Goal: Information Seeking & Learning: Learn about a topic

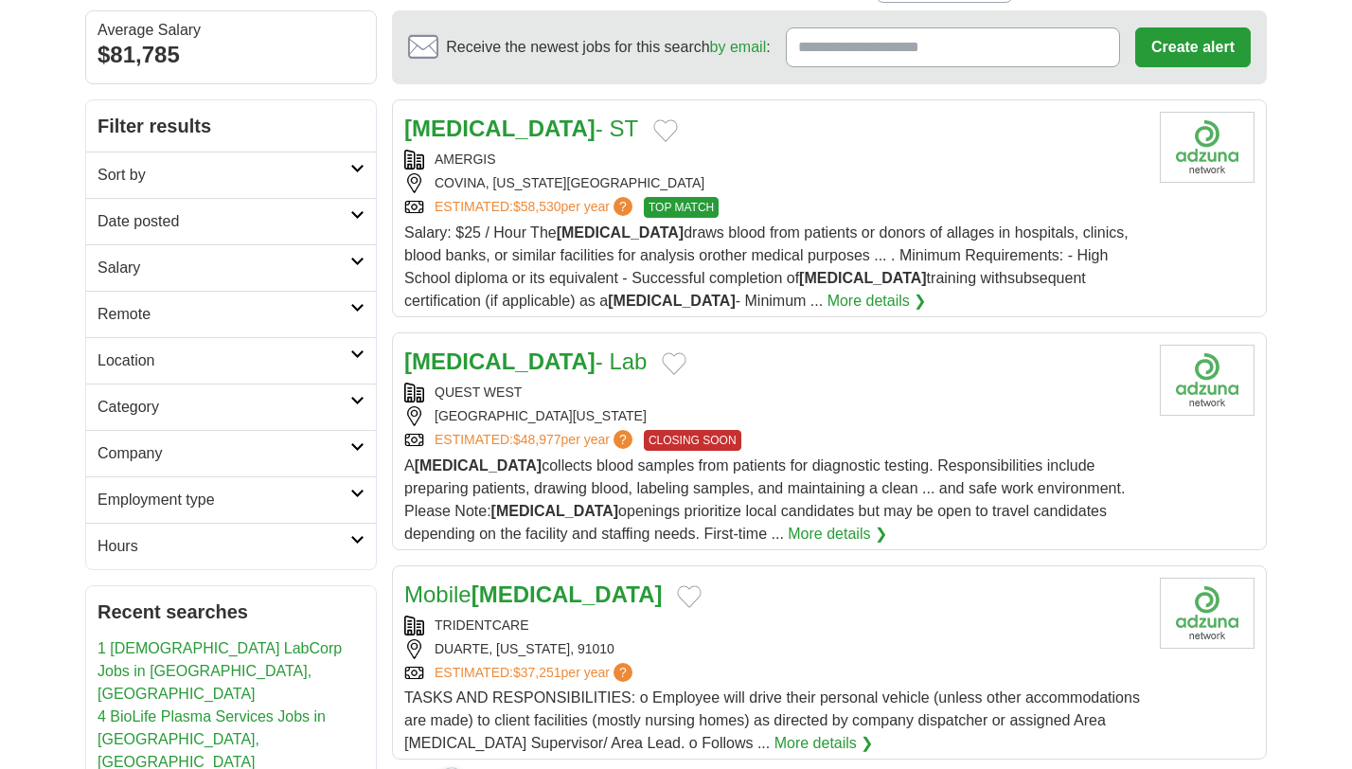
scroll to position [185, 0]
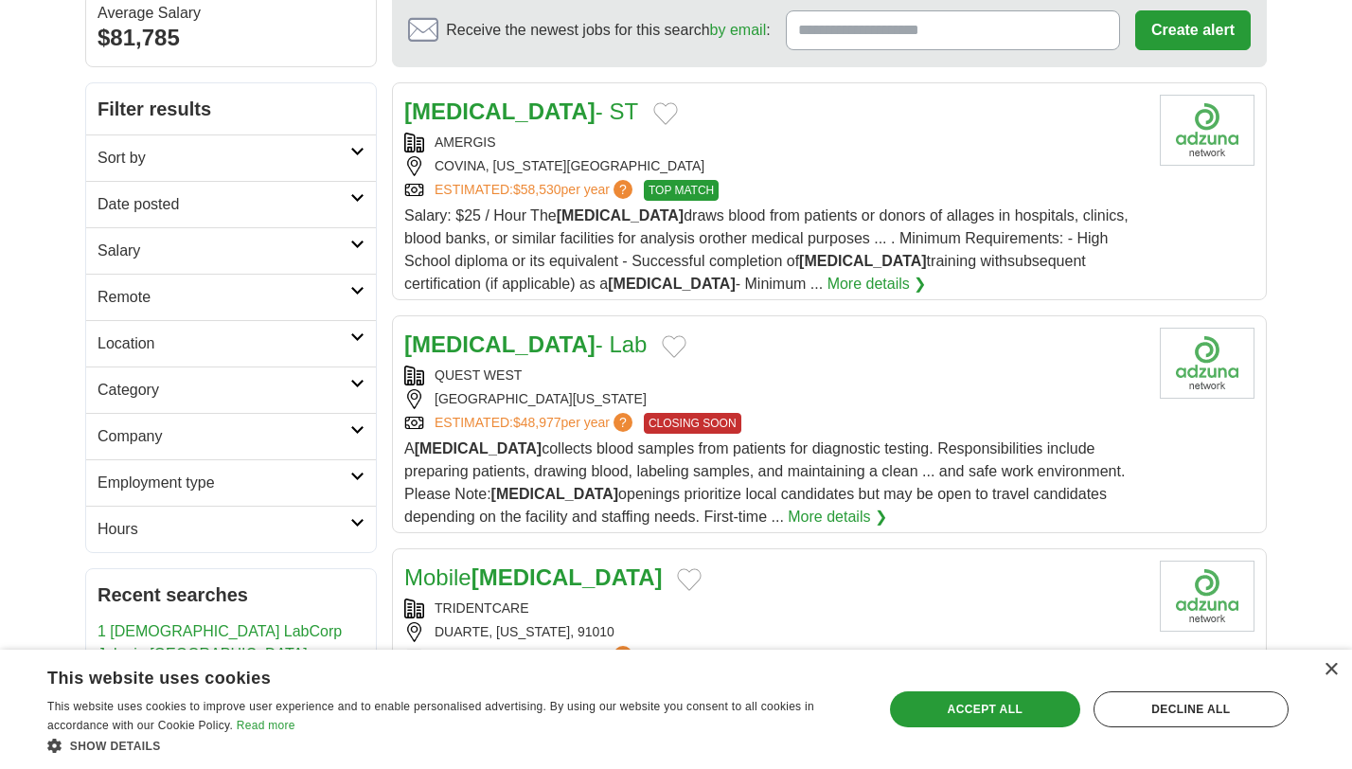
click at [1325, 677] on div "×" at bounding box center [1326, 671] width 24 height 14
click at [1329, 675] on div "×" at bounding box center [1331, 670] width 14 height 14
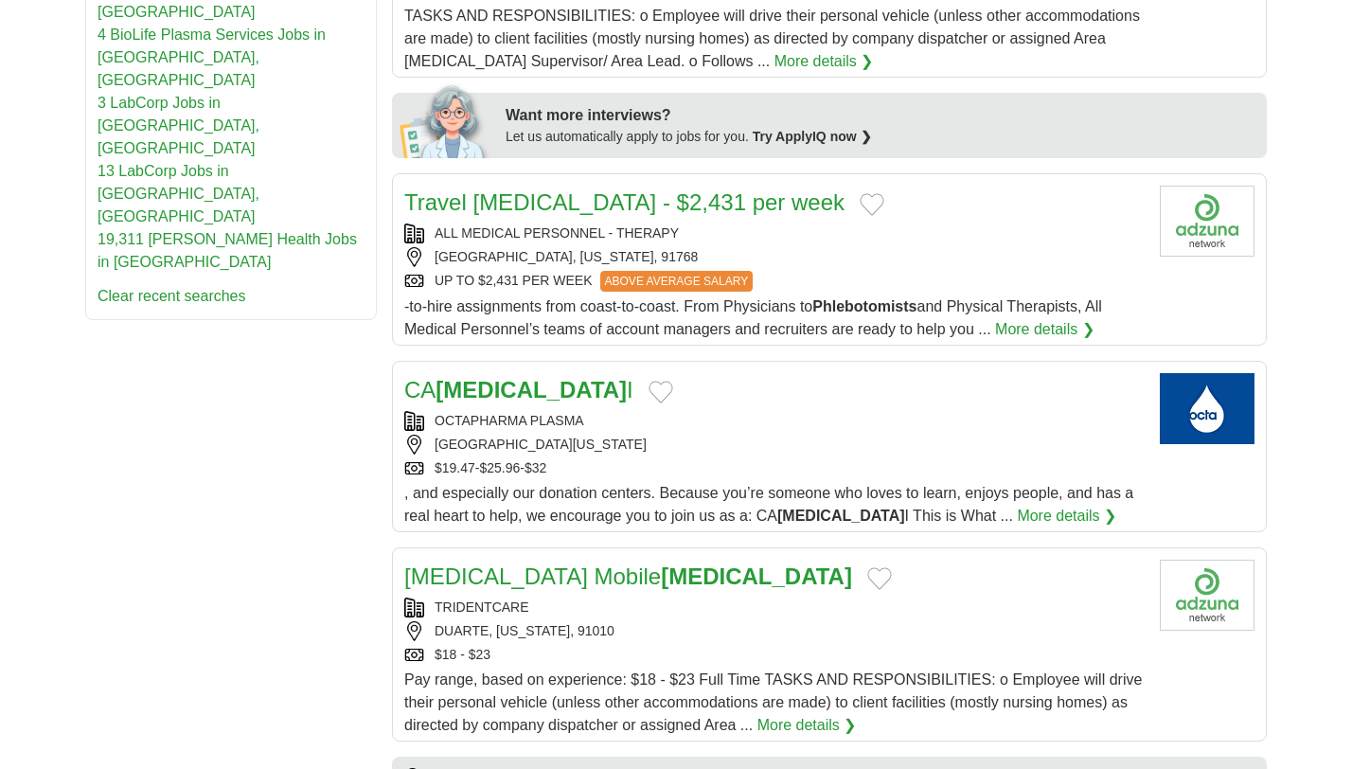
scroll to position [850, 0]
click at [711, 458] on div "OCTAPHARMA PLASMA AZUSA, CALIFORNIA, 91702 $19.47-$25.96-$32" at bounding box center [774, 443] width 741 height 67
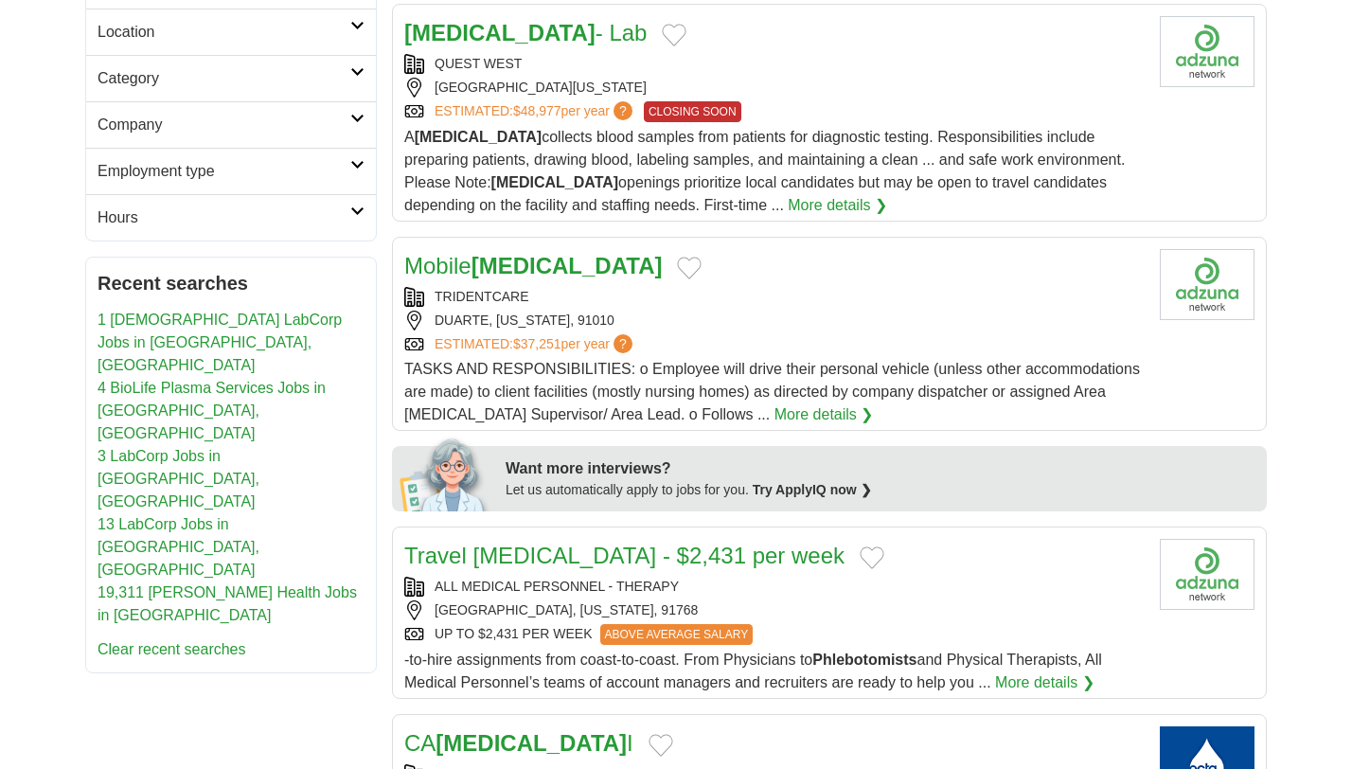
scroll to position [0, 0]
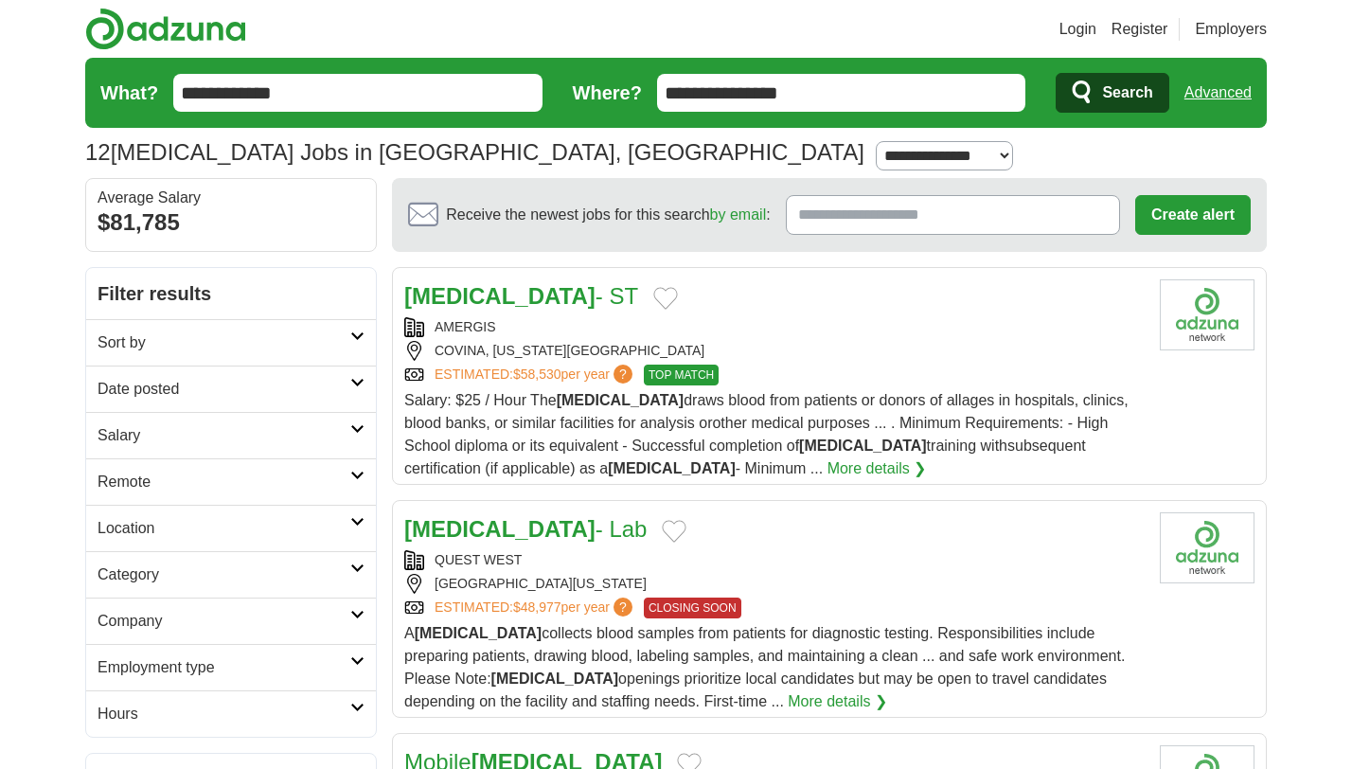
click at [312, 337] on h2 "Sort by" at bounding box center [224, 342] width 253 height 23
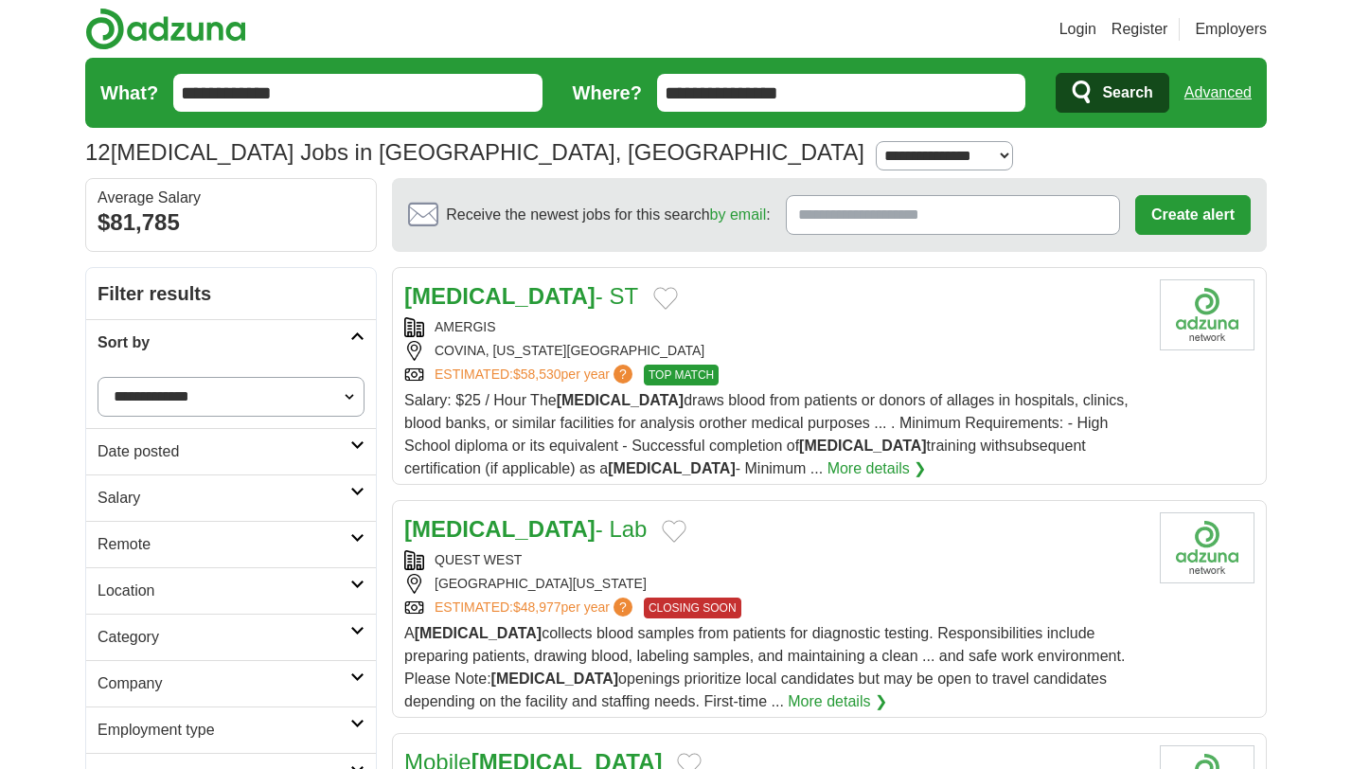
click at [324, 335] on h2 "Sort by" at bounding box center [224, 342] width 253 height 23
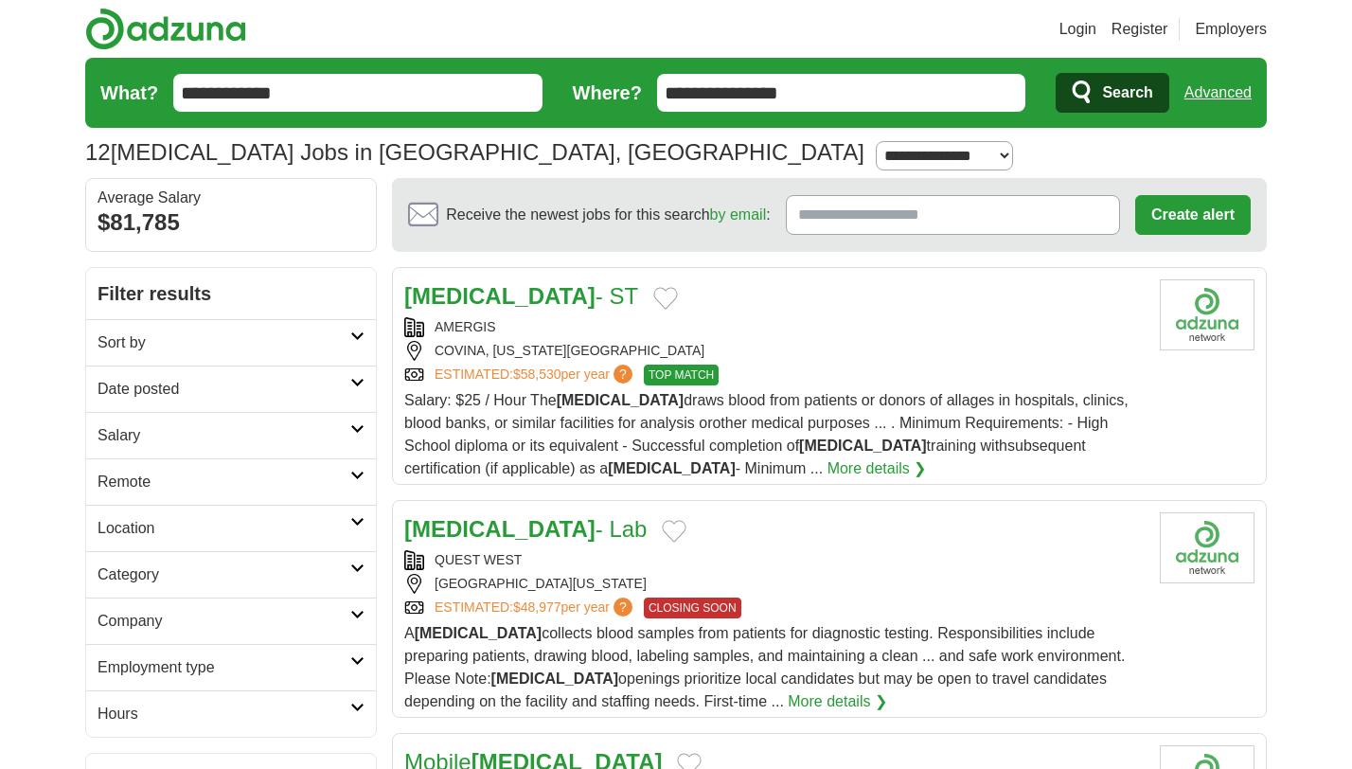
click at [305, 480] on h2 "Remote" at bounding box center [224, 482] width 253 height 23
click at [311, 483] on h2 "Remote" at bounding box center [224, 482] width 253 height 23
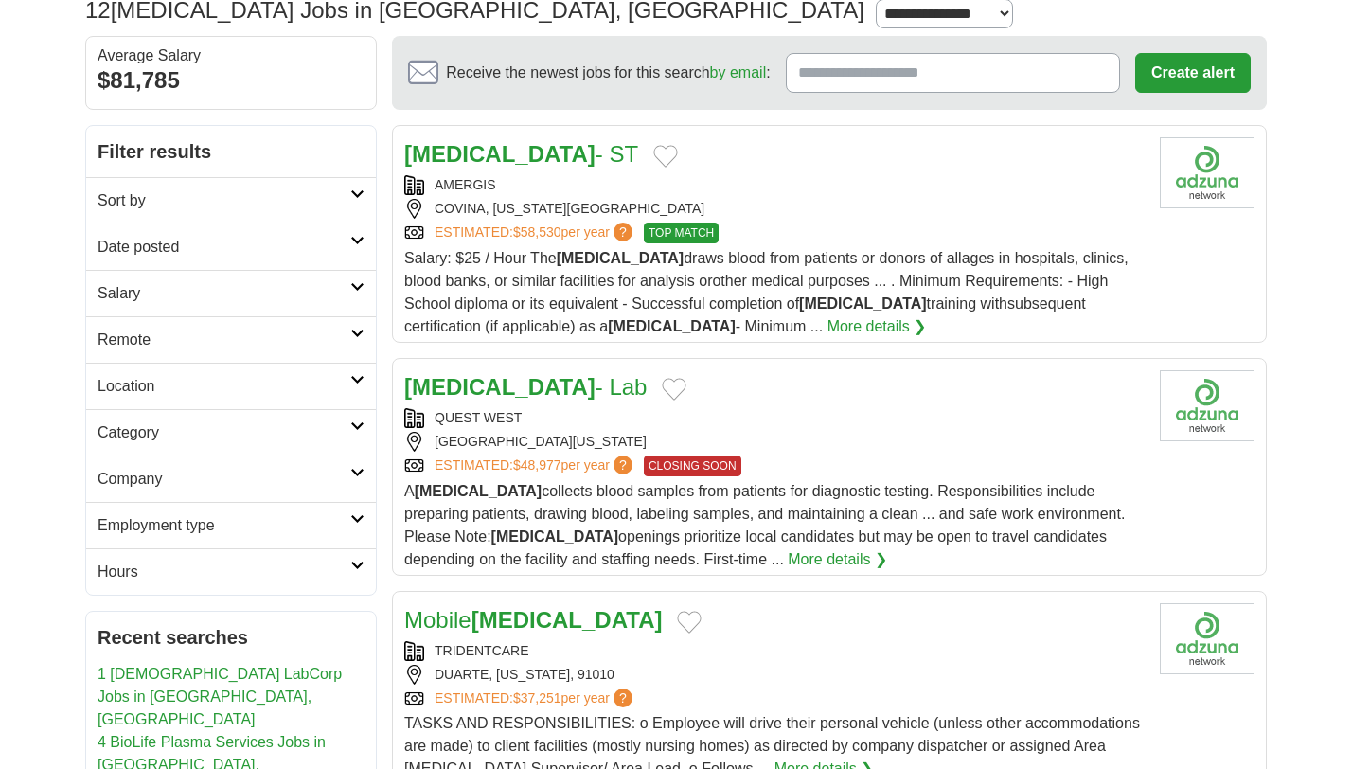
scroll to position [186, 0]
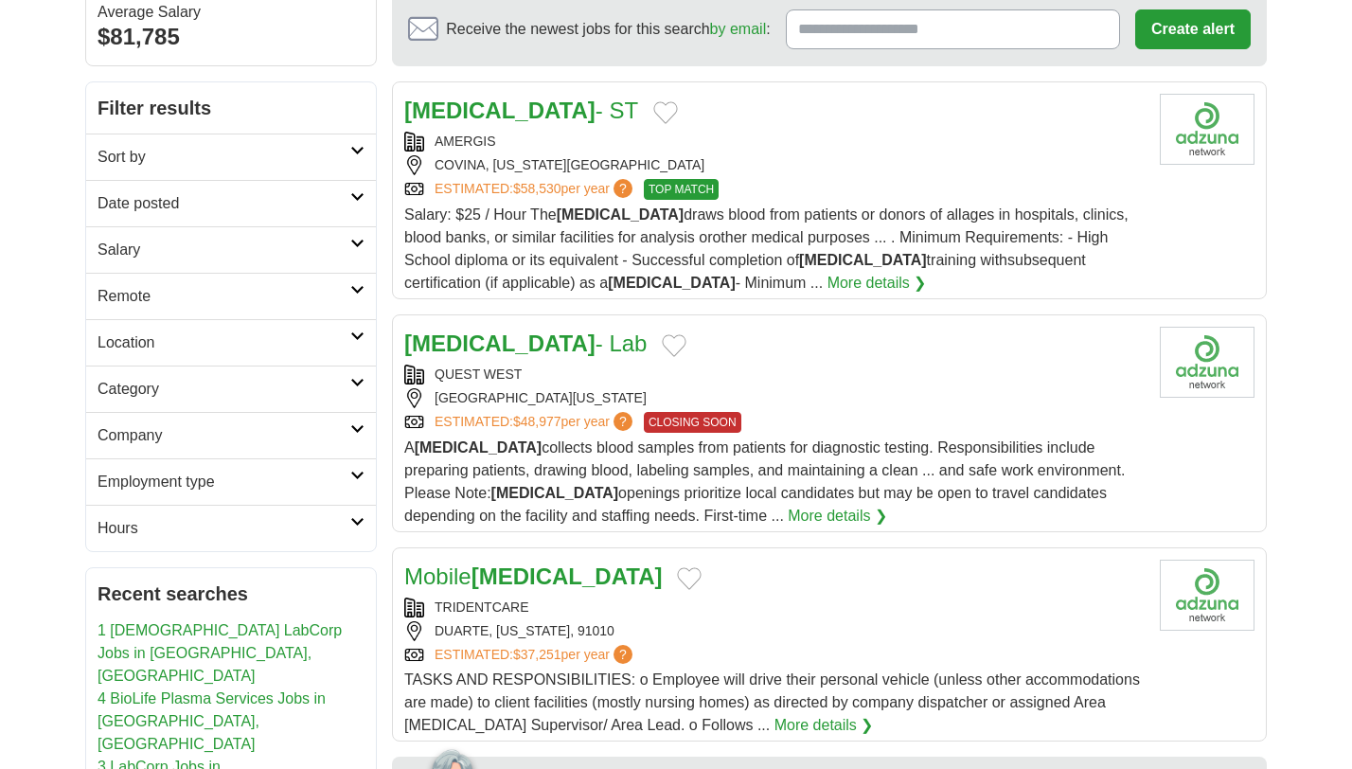
click at [321, 495] on link "Employment type" at bounding box center [231, 481] width 290 height 46
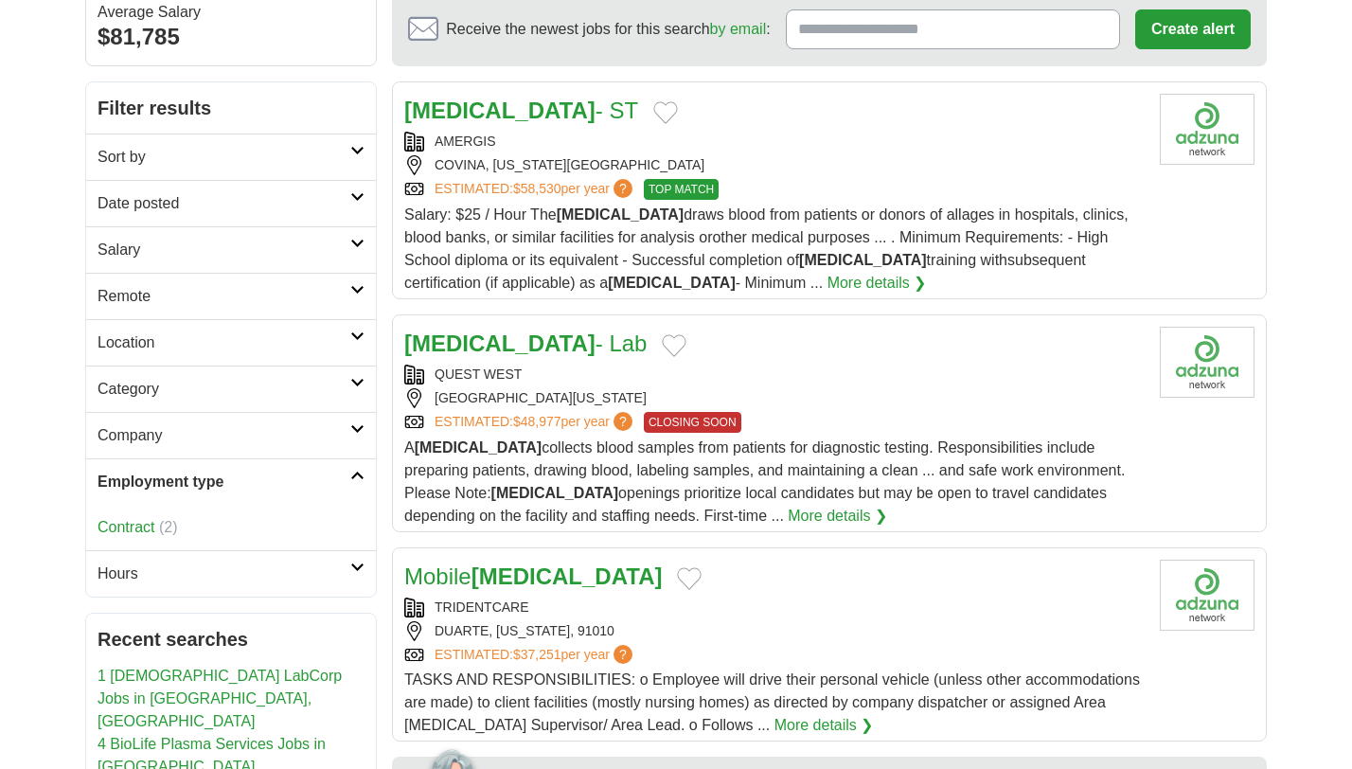
click at [325, 487] on h2 "Employment type" at bounding box center [224, 482] width 253 height 23
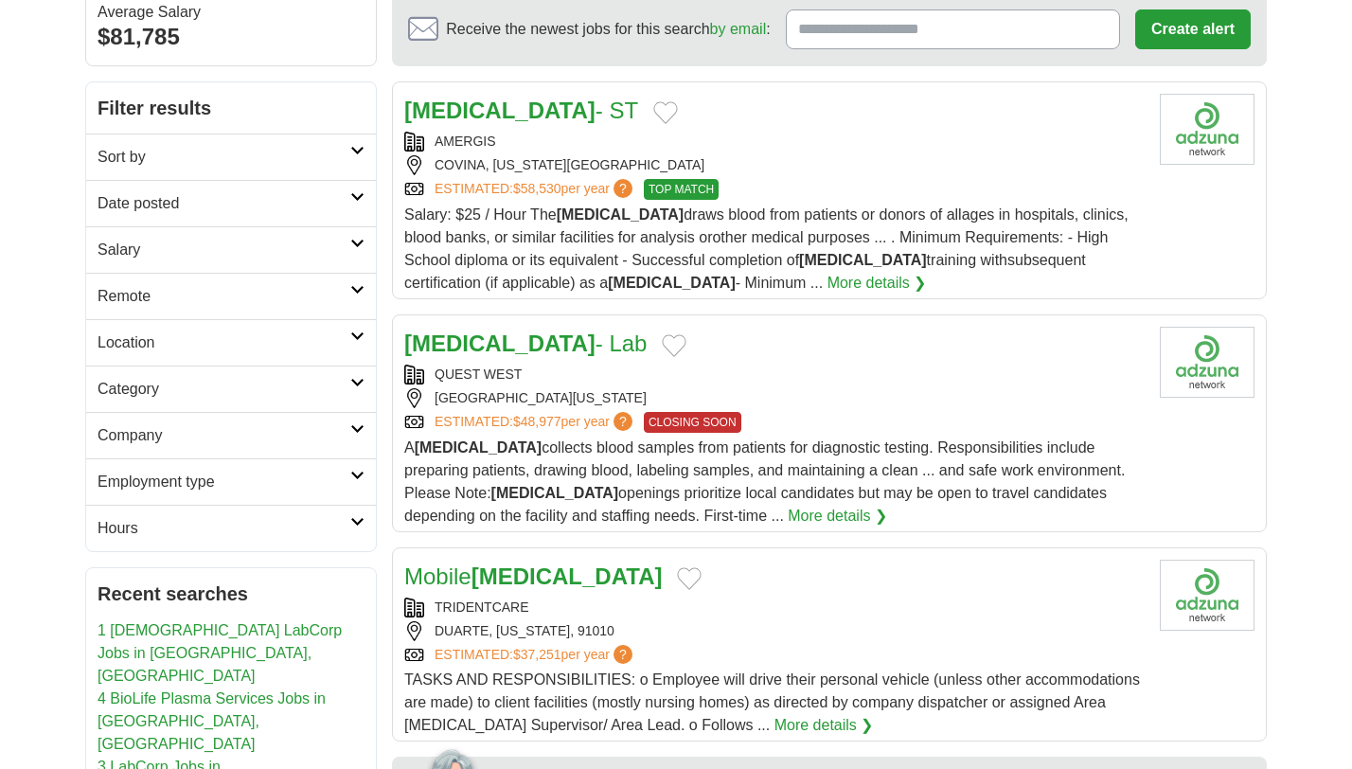
click at [330, 503] on link "Employment type" at bounding box center [231, 481] width 290 height 46
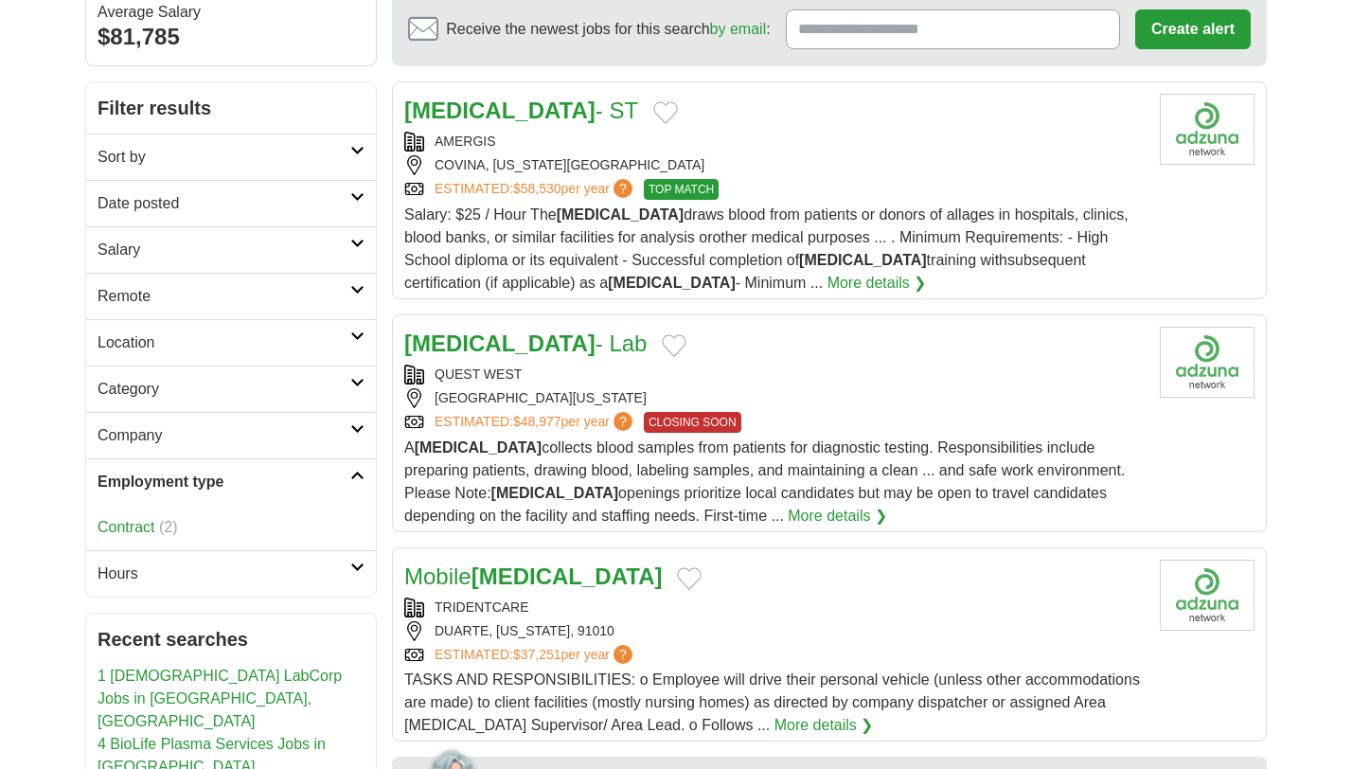
click at [342, 573] on h2 "Hours" at bounding box center [224, 573] width 253 height 23
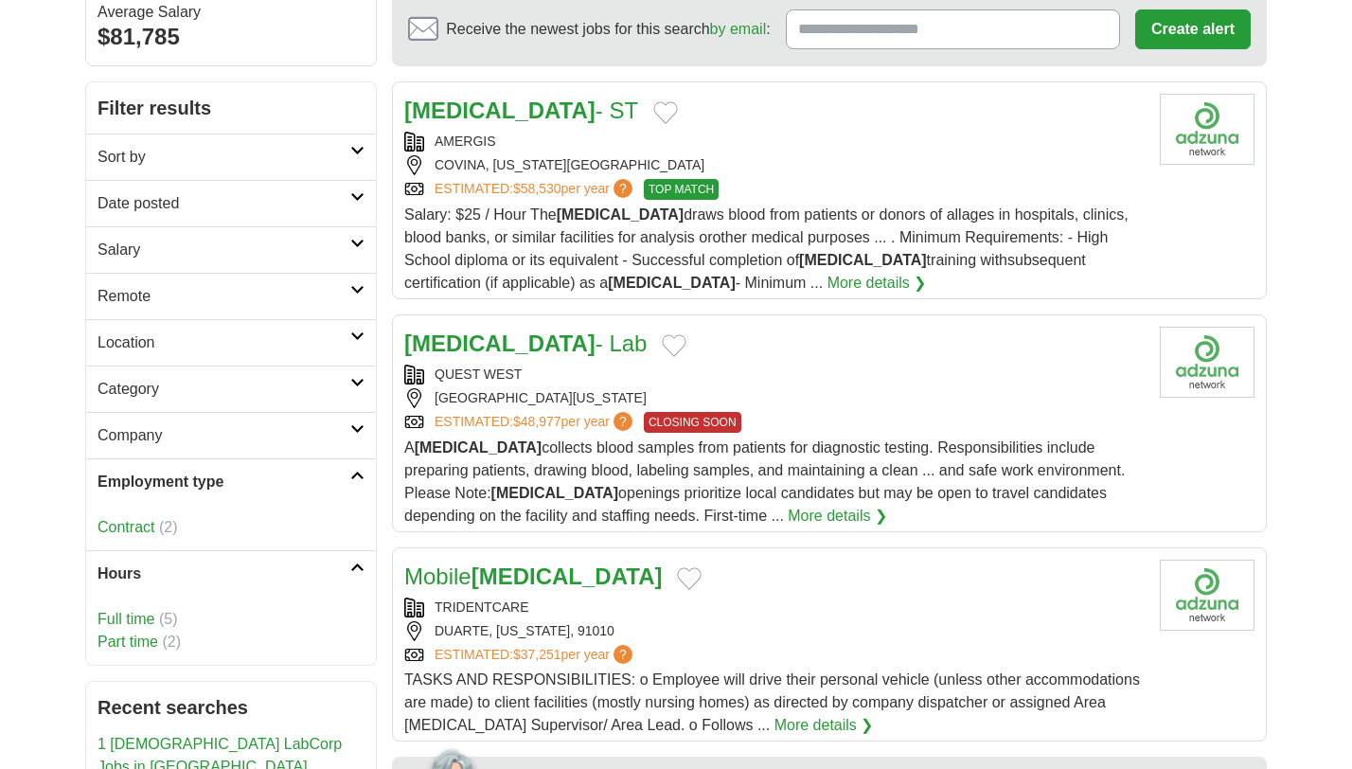
scroll to position [201, 0]
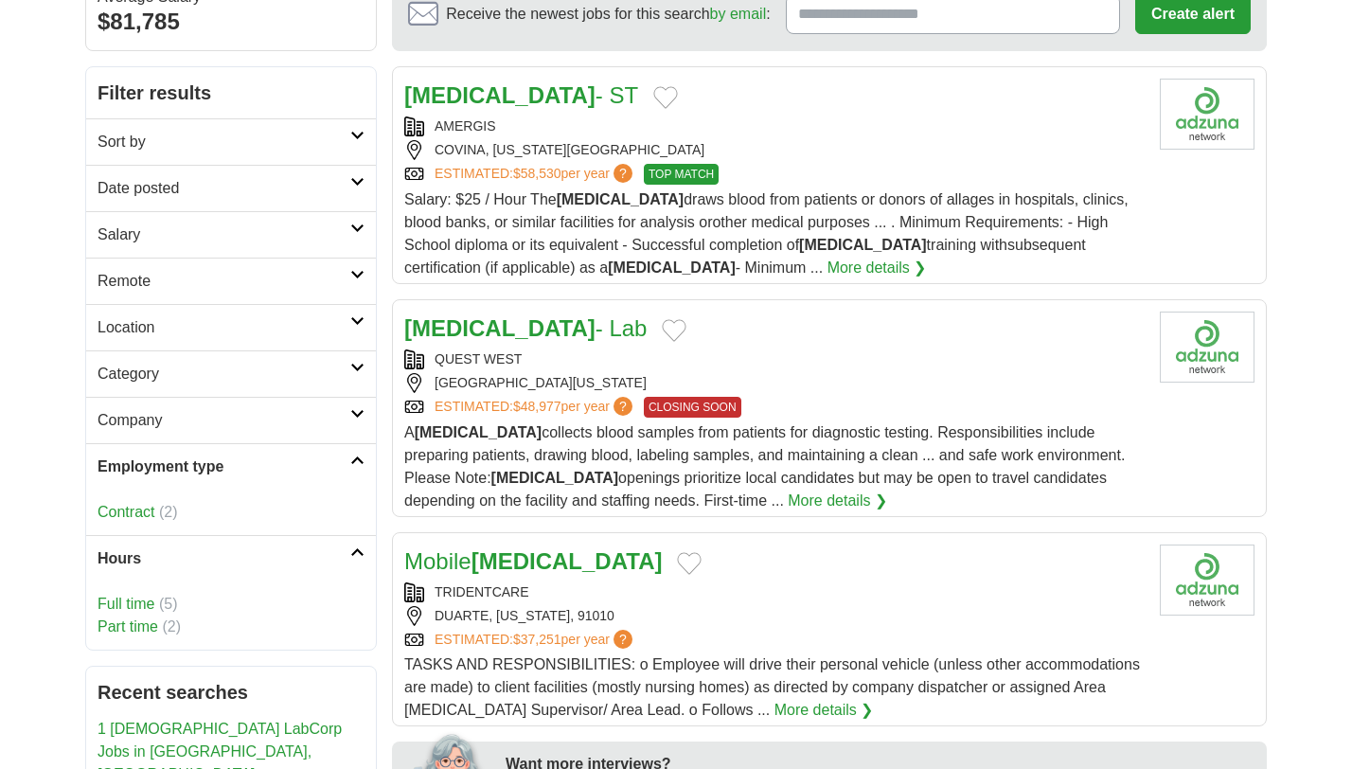
click at [140, 627] on link "Part time" at bounding box center [128, 626] width 61 height 16
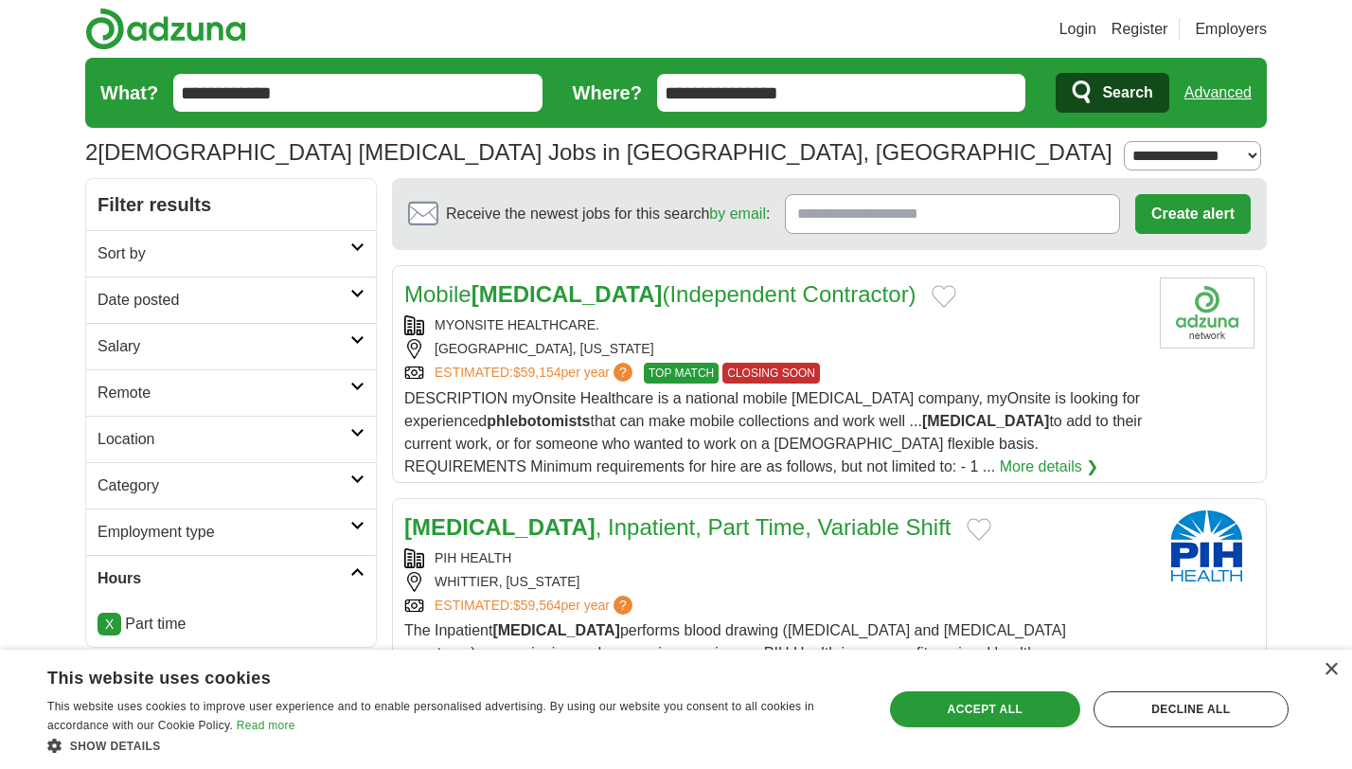
click at [981, 357] on div "[GEOGRAPHIC_DATA], [US_STATE]" at bounding box center [774, 349] width 741 height 20
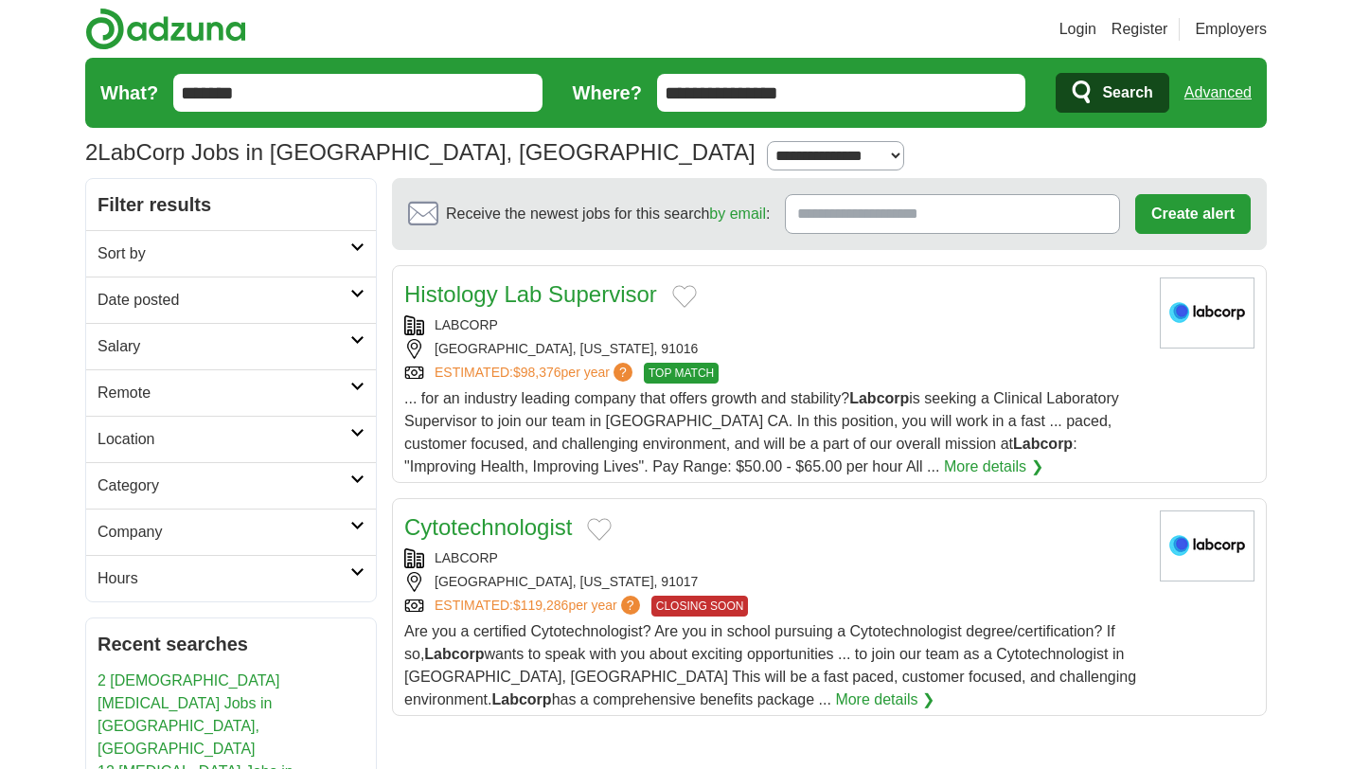
click at [767, 161] on select "**********" at bounding box center [835, 155] width 137 height 29
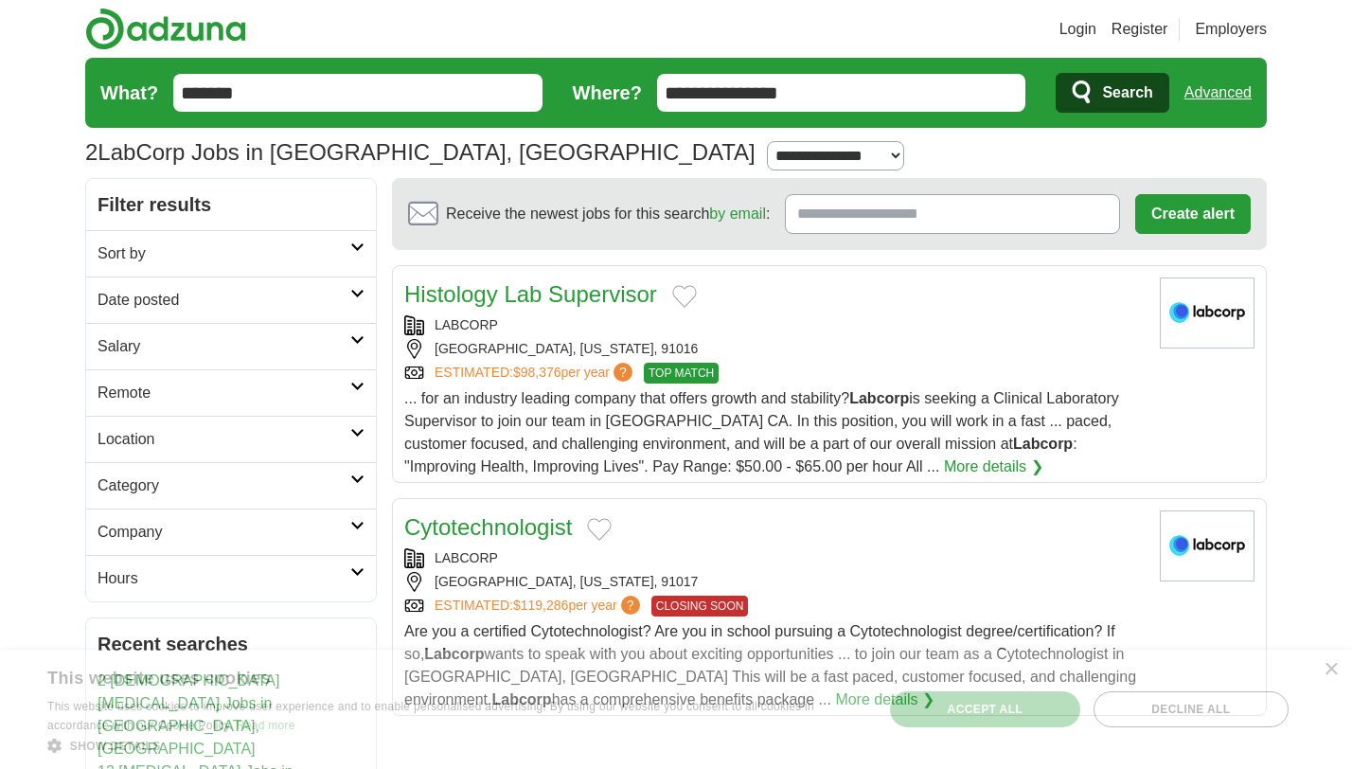
select select "**"
click at [767, 141] on select "**********" at bounding box center [835, 155] width 137 height 29
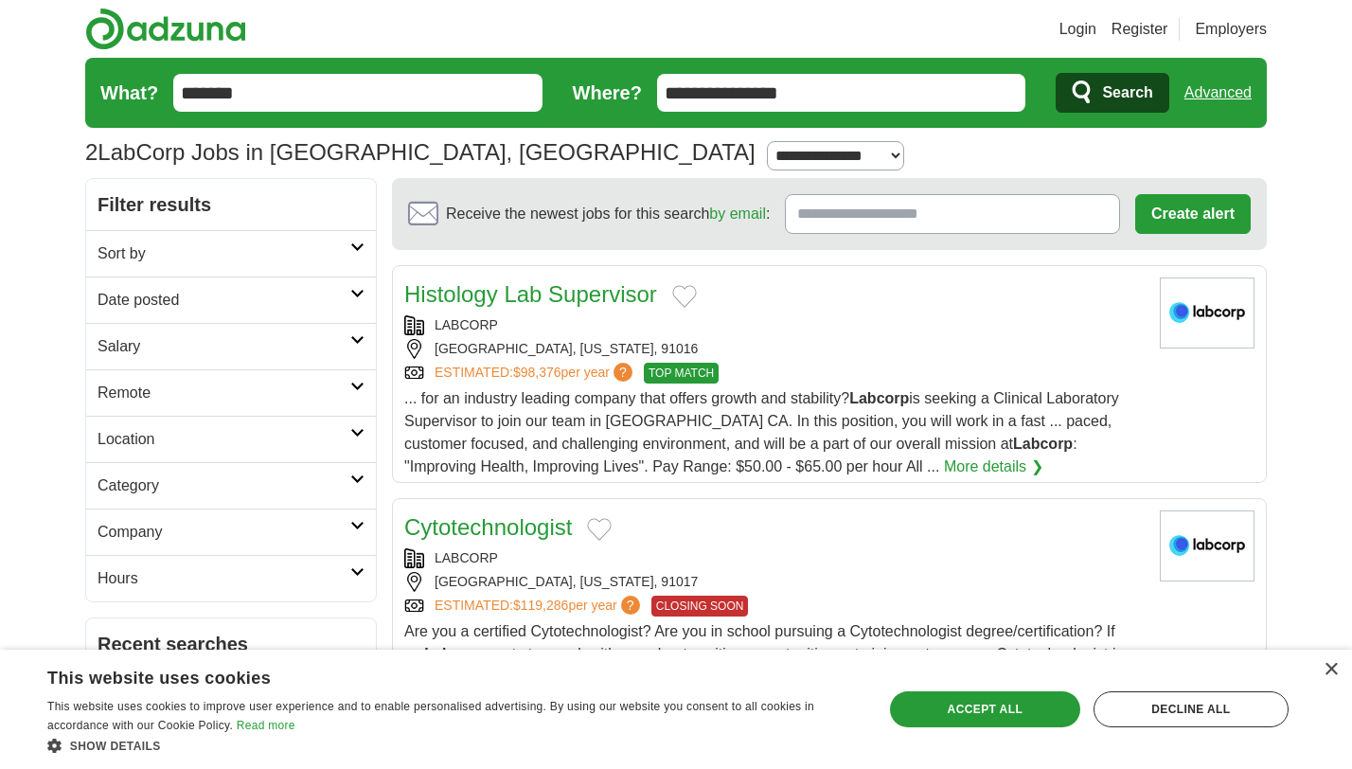
click at [1098, 94] on button "Search" at bounding box center [1112, 93] width 113 height 40
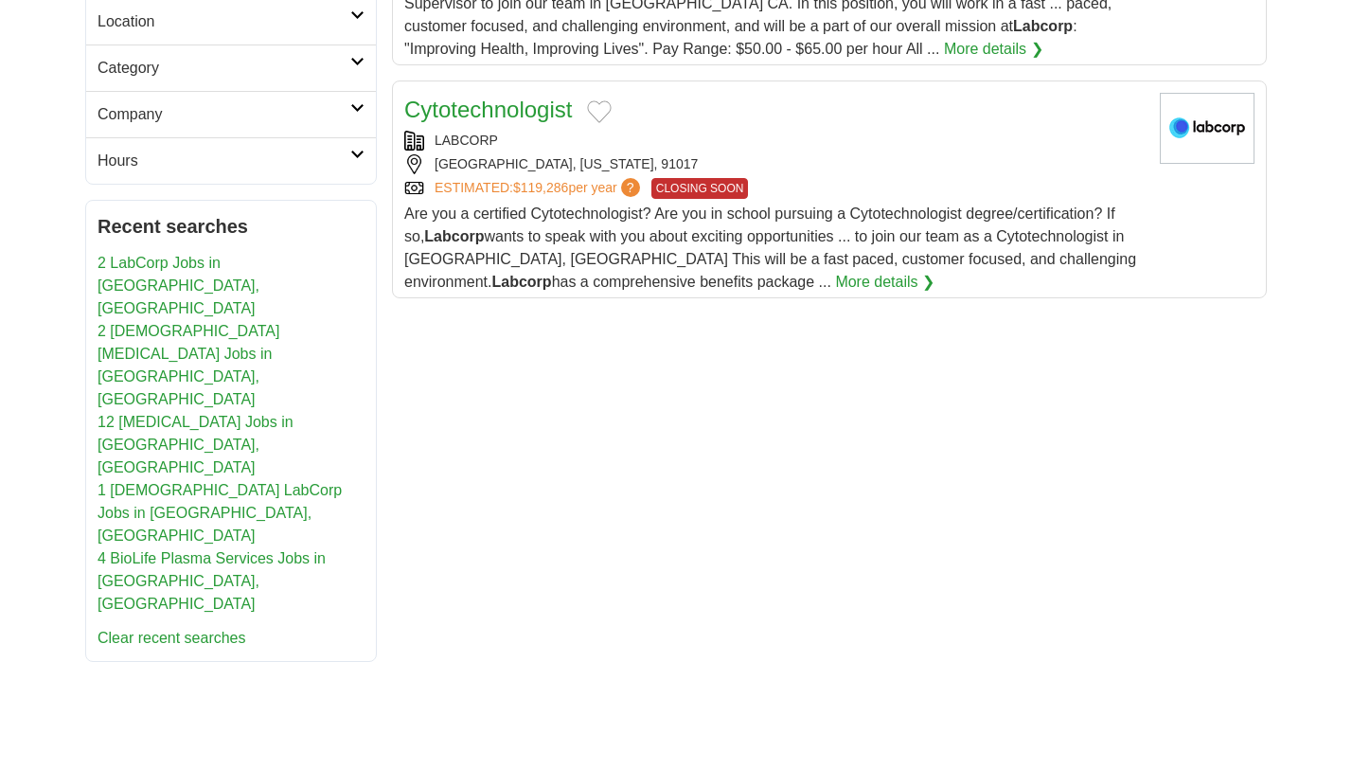
scroll to position [459, 0]
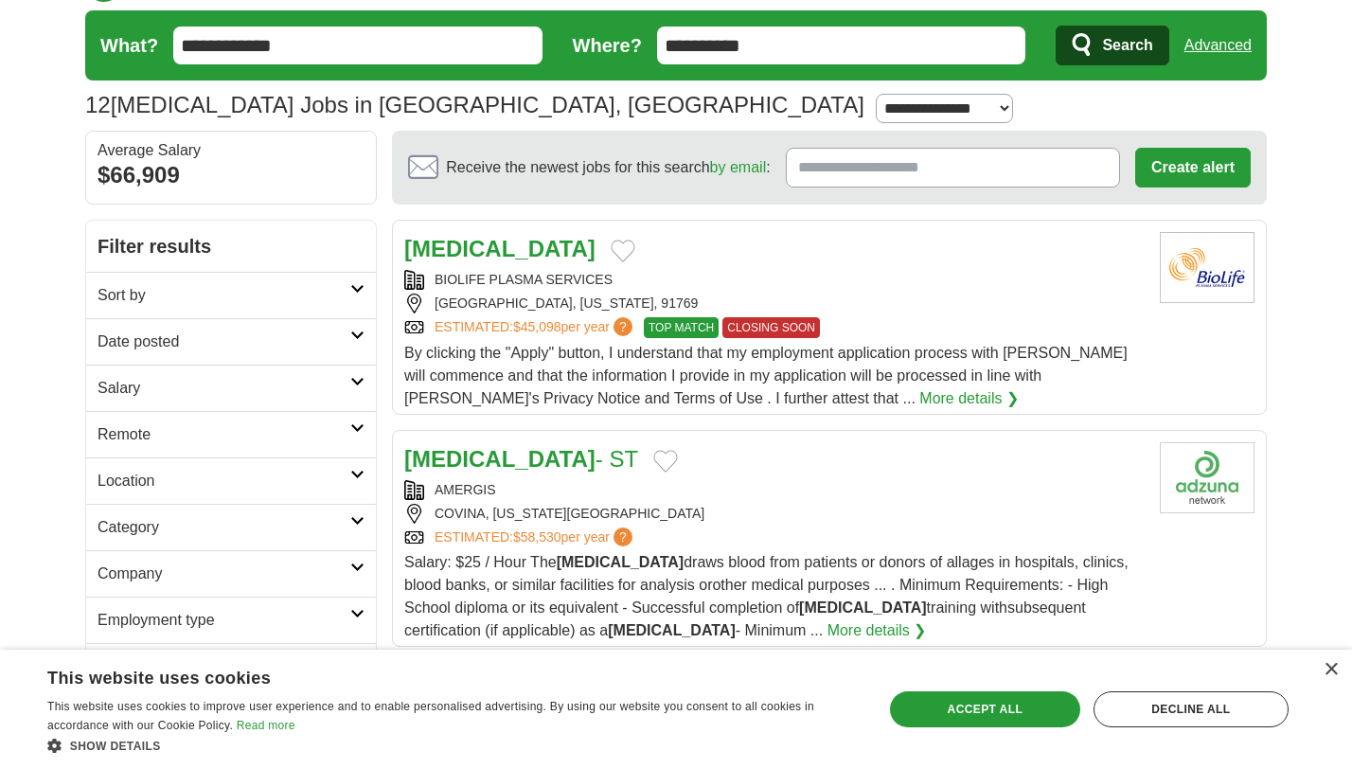
scroll to position [34, 0]
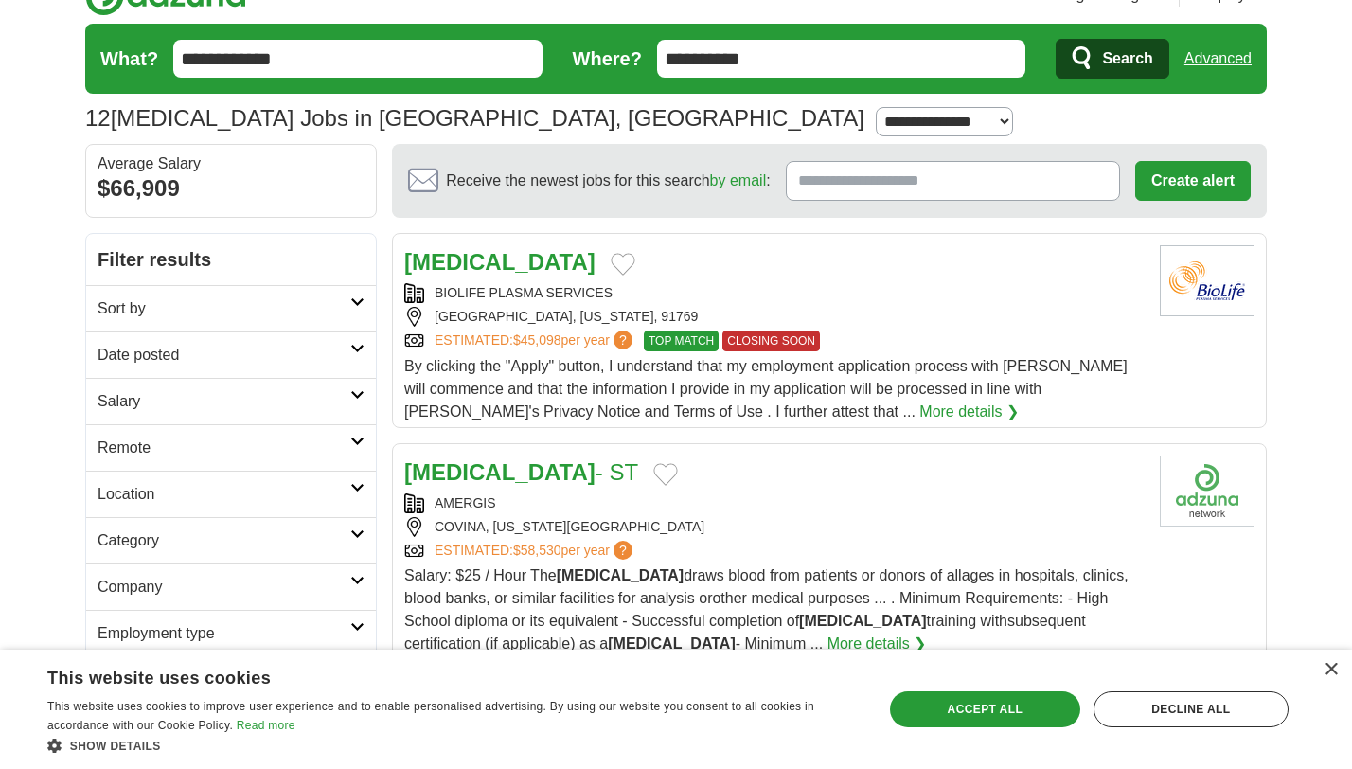
click at [983, 279] on div "[MEDICAL_DATA] BIOLIFE PLASMA SERVICES [GEOGRAPHIC_DATA], [US_STATE], 91769 EST…" at bounding box center [774, 334] width 741 height 178
